Goal: Transaction & Acquisition: Purchase product/service

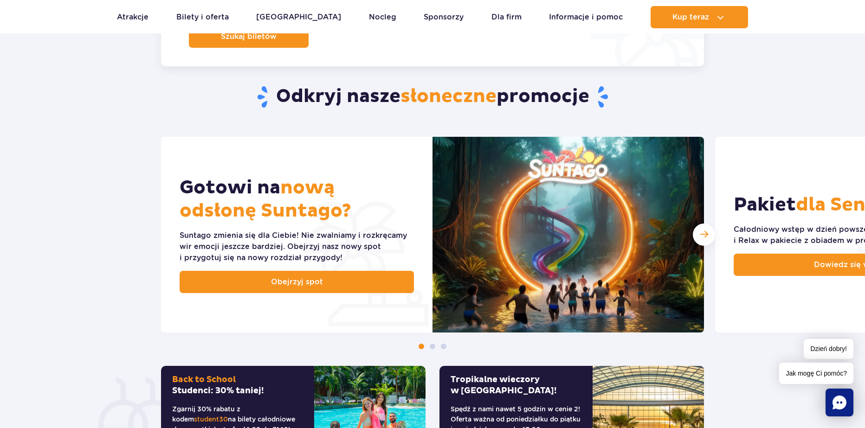
scroll to position [139, 0]
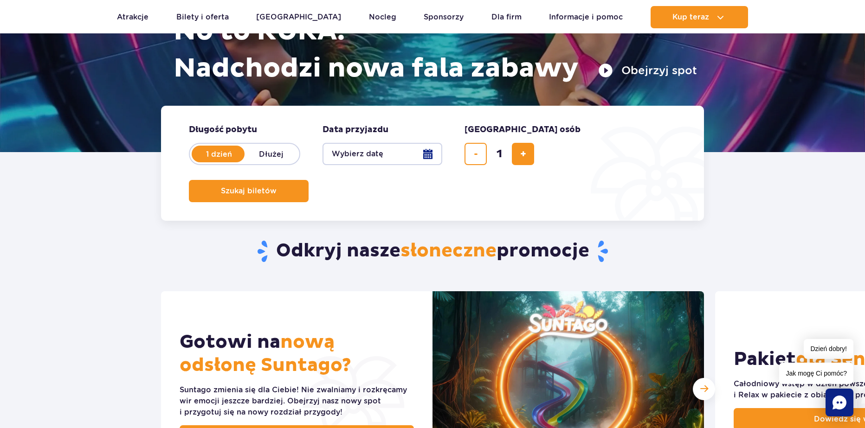
drag, startPoint x: 236, startPoint y: 155, endPoint x: 252, endPoint y: 160, distance: 16.0
click at [238, 155] on label "1 dzień" at bounding box center [219, 153] width 53 height 19
click at [203, 162] on input "1 dzień" at bounding box center [198, 163] width 10 height 2
click at [275, 154] on label "Dłużej" at bounding box center [271, 153] width 53 height 19
click at [255, 162] on input "Dłużej" at bounding box center [250, 163] width 10 height 2
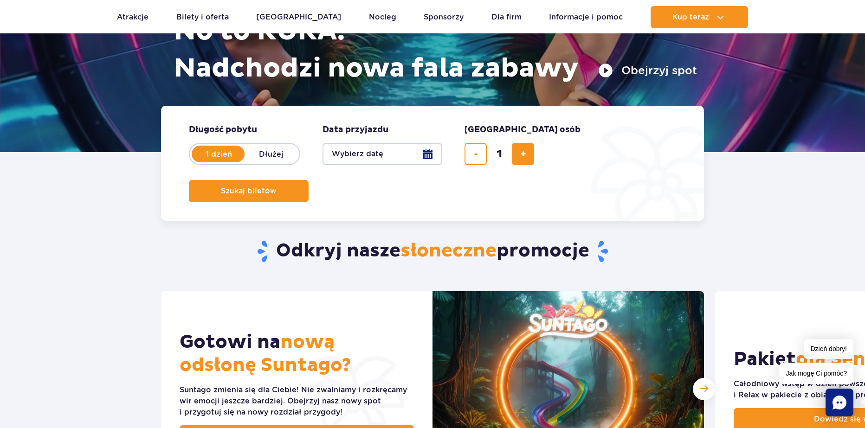
radio input "false"
radio input "true"
click at [208, 147] on label "1 dzień" at bounding box center [219, 153] width 53 height 19
click at [203, 162] on input "1 dzień" at bounding box center [198, 163] width 10 height 2
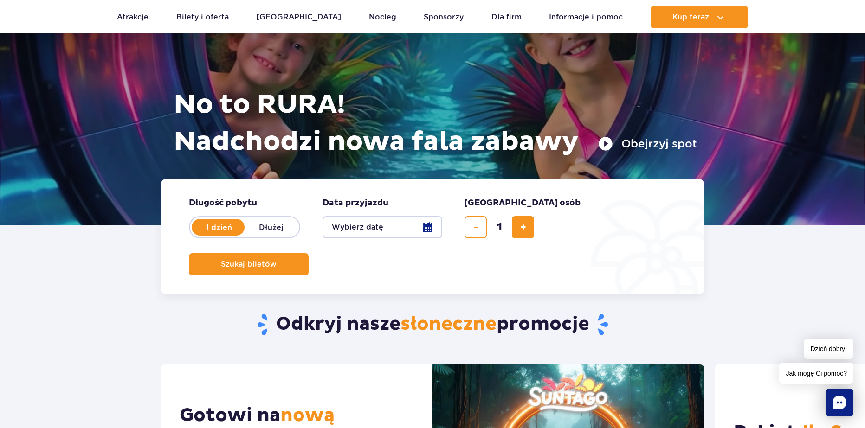
scroll to position [0, 0]
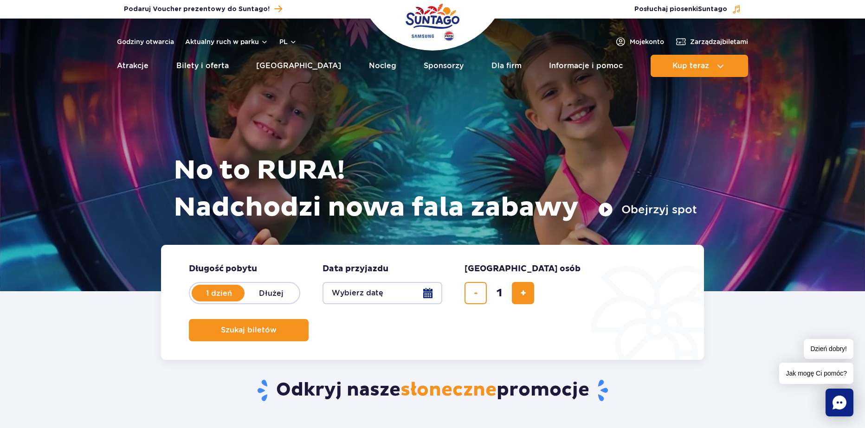
click at [276, 291] on label "Dłużej" at bounding box center [271, 293] width 53 height 19
click at [255, 301] on input "Dłużej" at bounding box center [250, 302] width 10 height 2
radio input "false"
radio input "true"
click at [200, 291] on label "1 dzień" at bounding box center [219, 293] width 53 height 19
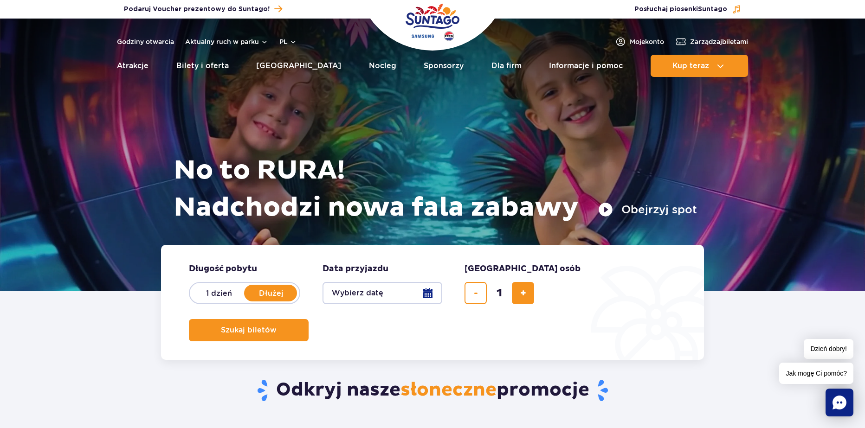
click at [200, 301] on input "1 dzień" at bounding box center [198, 302] width 10 height 2
click at [248, 269] on span "Długość pobytu" at bounding box center [223, 269] width 68 height 11
drag, startPoint x: 183, startPoint y: 287, endPoint x: 230, endPoint y: 291, distance: 47.0
click at [220, 290] on form "Długość pobytu długość pobytu w hero 1 dzień Dłużej Data przyjazdu data przyjaz…" at bounding box center [432, 302] width 543 height 115
drag, startPoint x: 277, startPoint y: 293, endPoint x: 330, endPoint y: 290, distance: 53.9
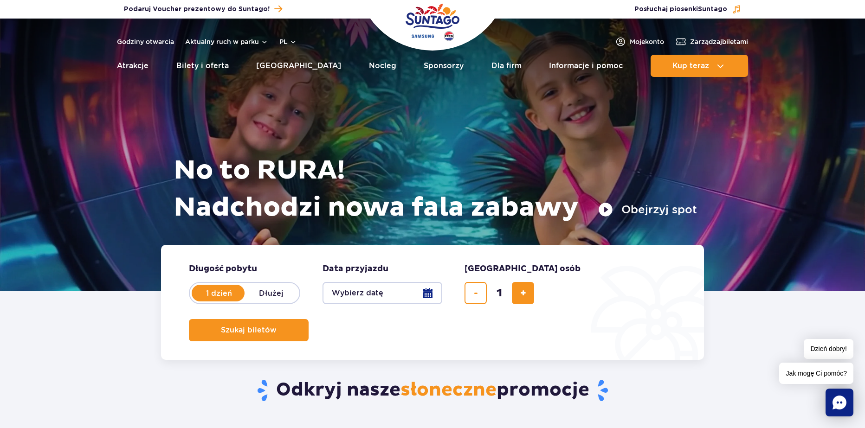
click at [283, 291] on label "Dłużej" at bounding box center [271, 293] width 53 height 19
click at [255, 301] on input "Dłużej" at bounding box center [250, 302] width 10 height 2
radio input "false"
radio input "true"
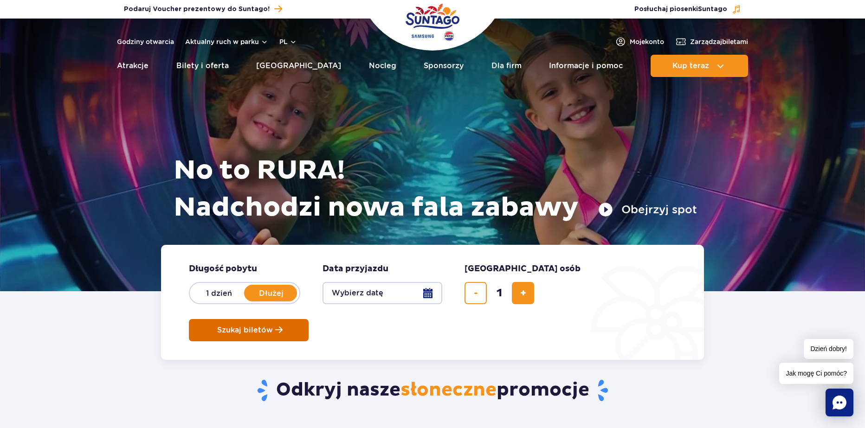
click at [273, 326] on span "Szukaj biletów" at bounding box center [245, 330] width 56 height 8
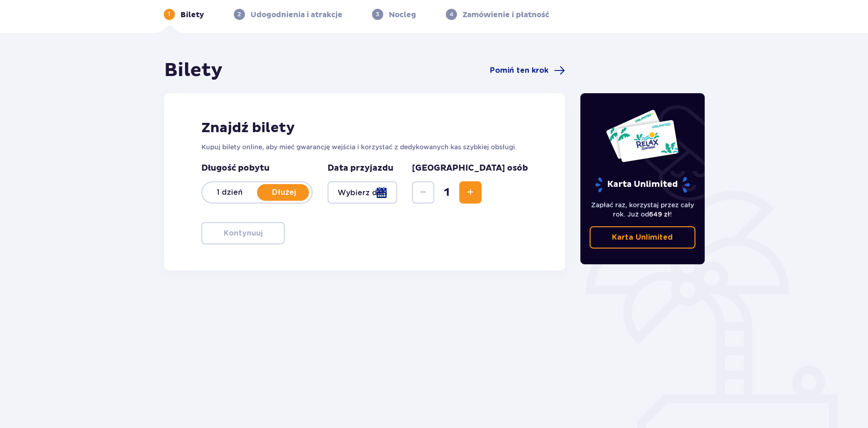
scroll to position [45, 0]
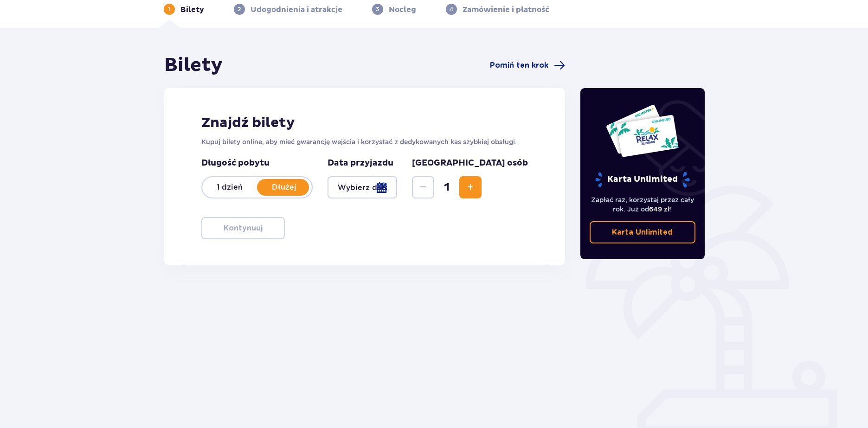
drag, startPoint x: 408, startPoint y: 170, endPoint x: 441, endPoint y: 170, distance: 32.5
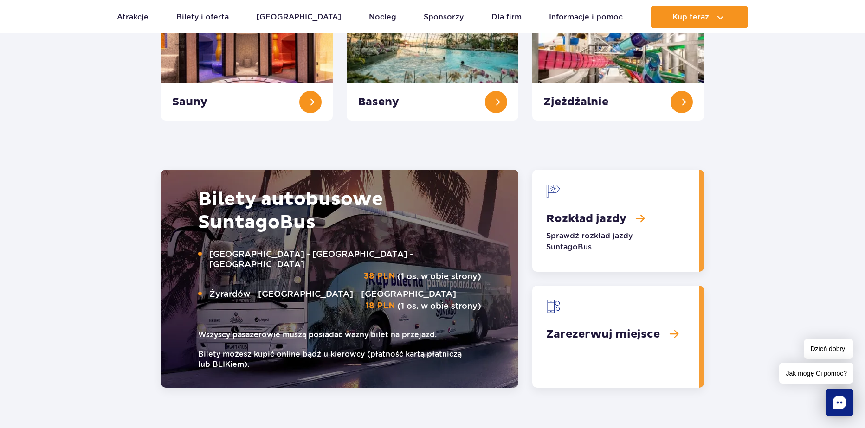
scroll to position [1067, 0]
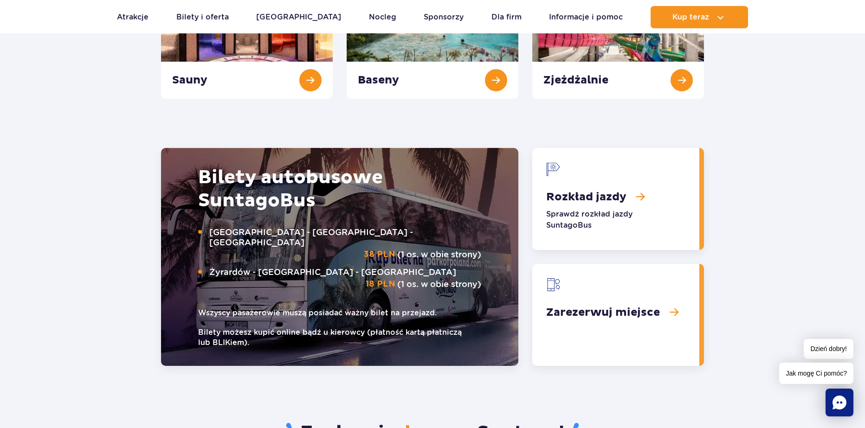
click at [659, 307] on link "Zarezerwuj miejsce" at bounding box center [615, 315] width 167 height 102
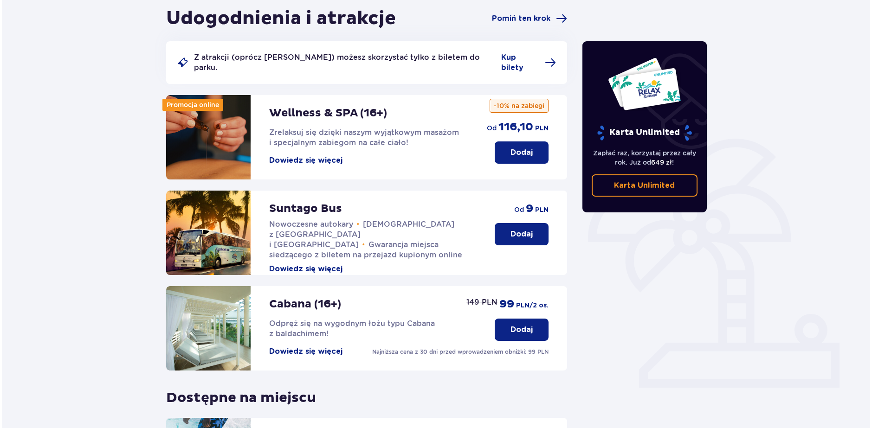
scroll to position [93, 0]
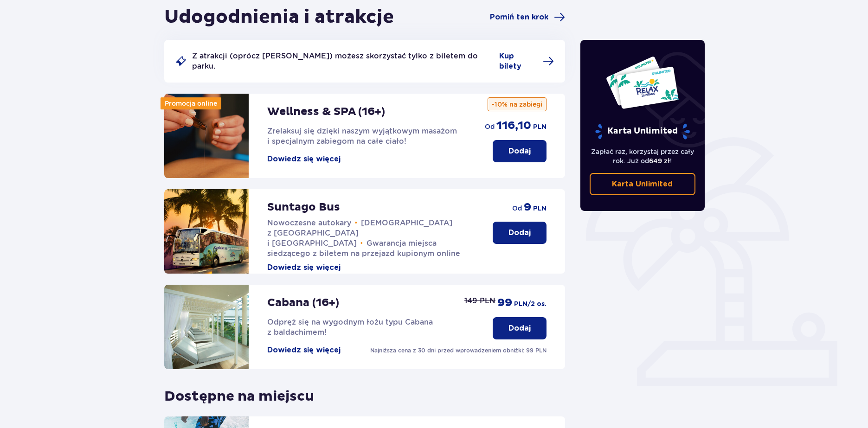
click at [305, 154] on button "Dowiedz się więcej" at bounding box center [303, 159] width 73 height 10
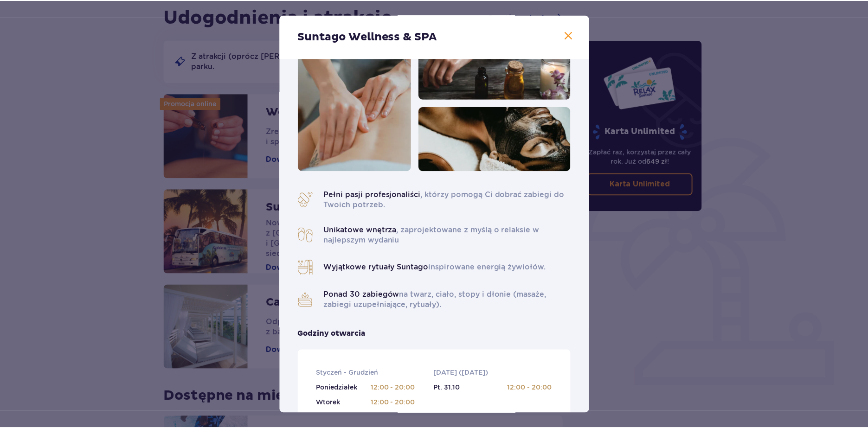
scroll to position [46, 0]
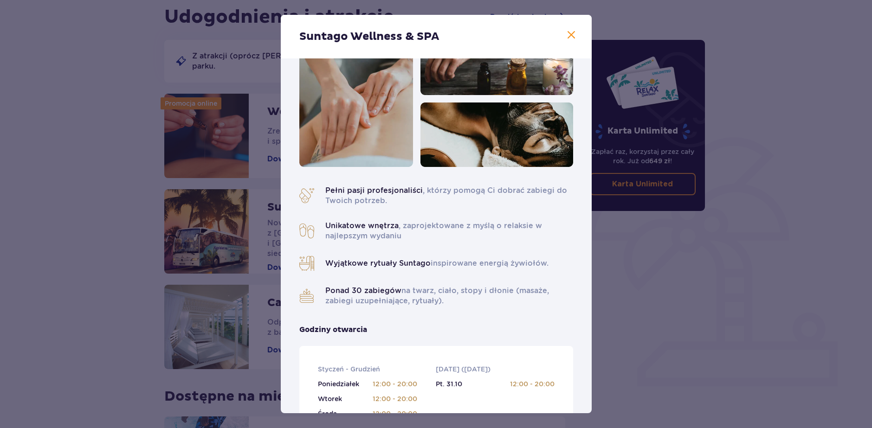
click at [569, 34] on span at bounding box center [571, 35] width 11 height 11
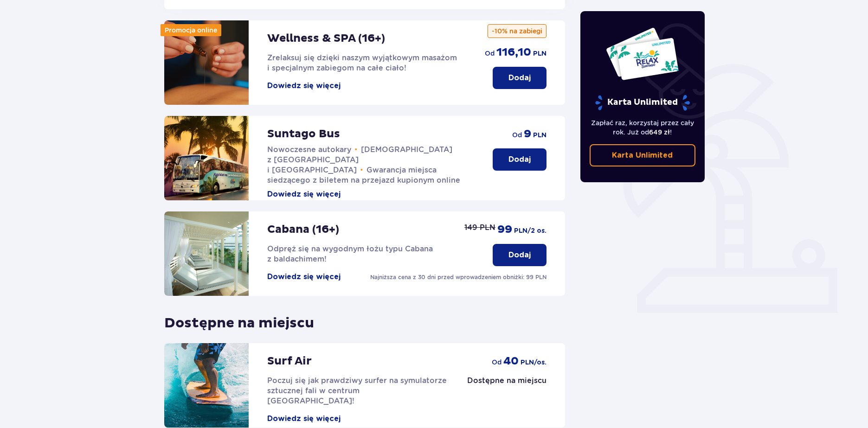
scroll to position [246, 0]
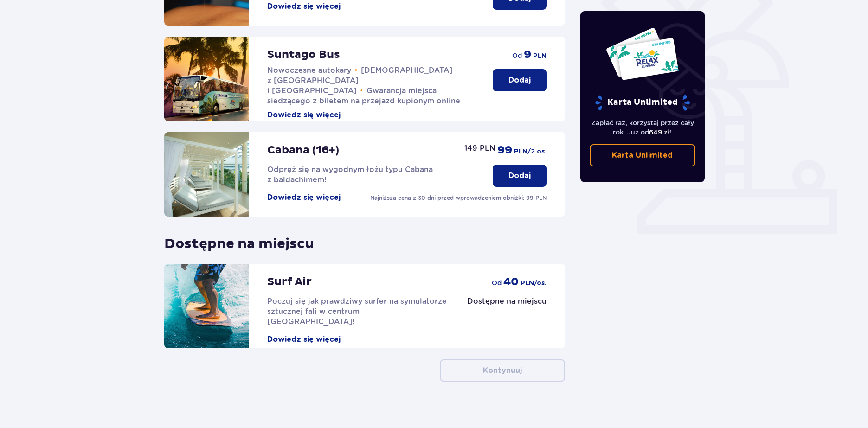
click at [298, 143] on p "Cabana (16+)" at bounding box center [303, 150] width 72 height 14
click at [309, 193] on button "Dowiedz się więcej" at bounding box center [303, 198] width 73 height 10
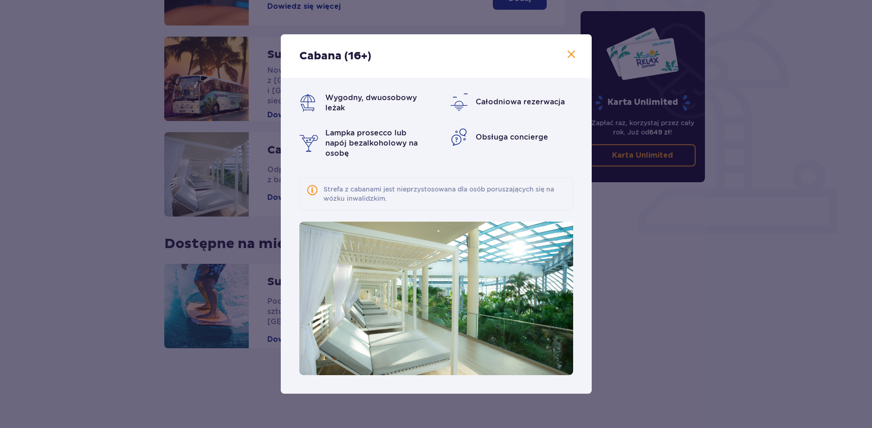
click at [569, 54] on span at bounding box center [571, 54] width 11 height 11
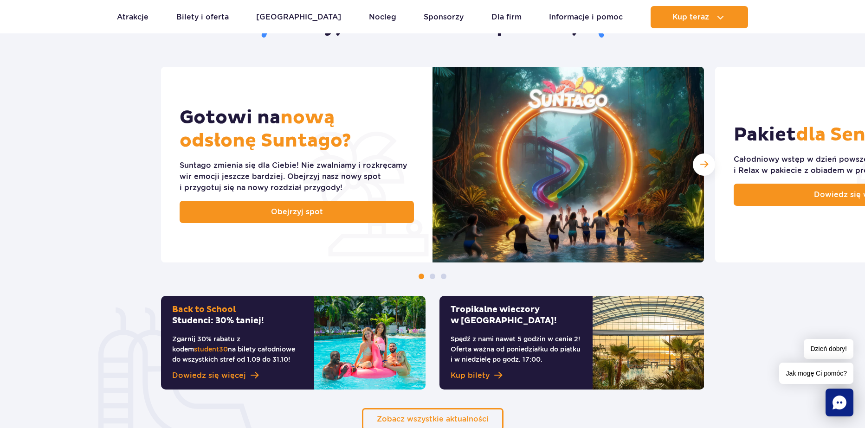
scroll to position [325, 0]
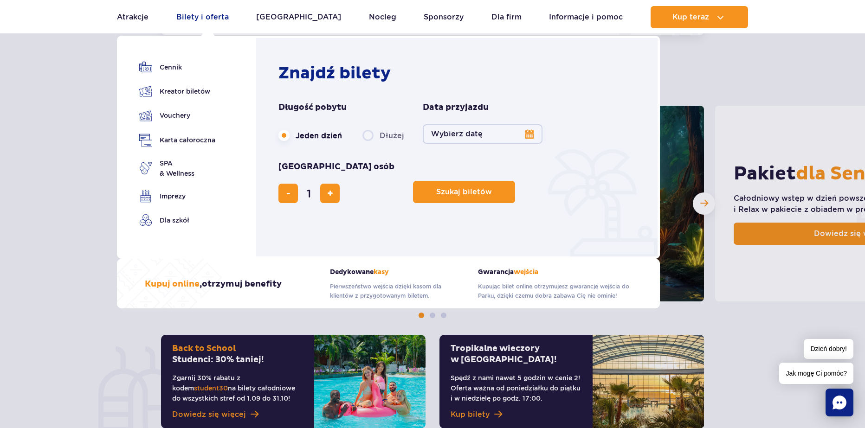
click at [227, 17] on link "Bilety i oferta" at bounding box center [202, 17] width 52 height 22
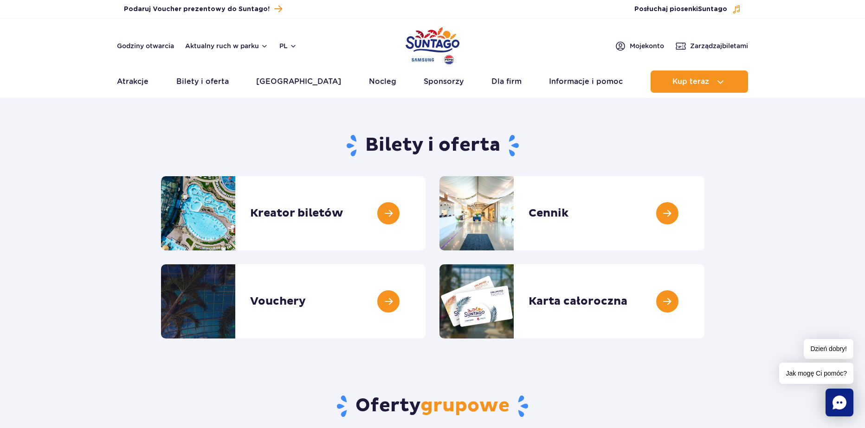
drag, startPoint x: 555, startPoint y: 157, endPoint x: 265, endPoint y: 122, distance: 292.2
click at [573, 130] on div "Bilety i oferta" at bounding box center [432, 151] width 557 height 50
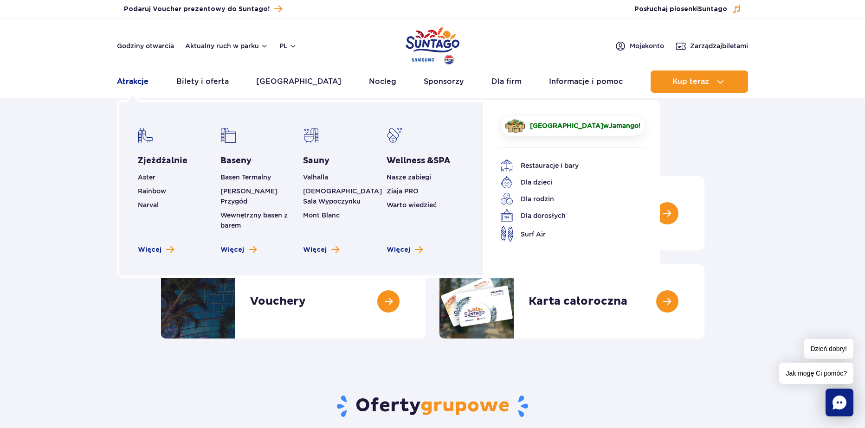
click at [135, 83] on link "Atrakcje" at bounding box center [133, 82] width 32 height 22
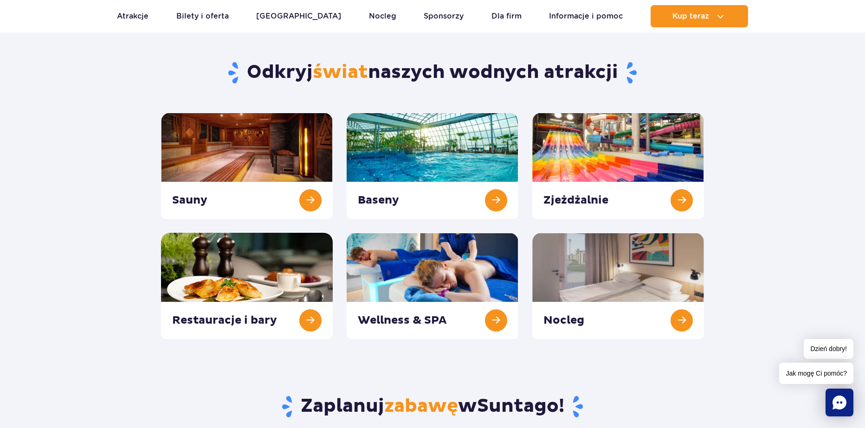
scroll to position [46, 0]
